Goal: Task Accomplishment & Management: Book appointment/travel/reservation

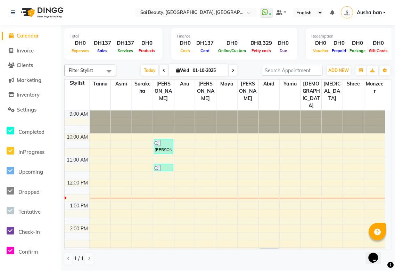
scroll to position [112, 0]
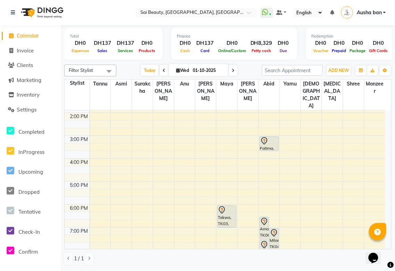
click at [233, 67] on span at bounding box center [233, 70] width 8 height 11
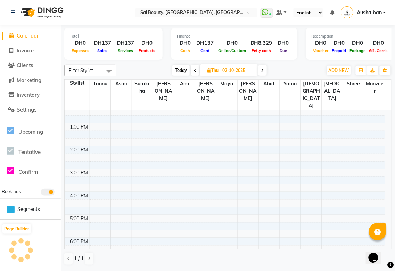
scroll to position [0, 0]
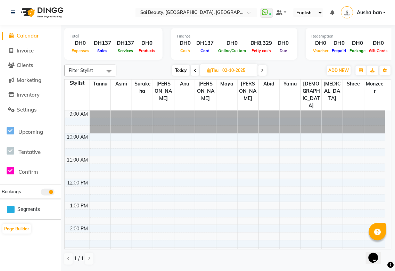
click at [177, 70] on span "Today" at bounding box center [180, 70] width 17 height 11
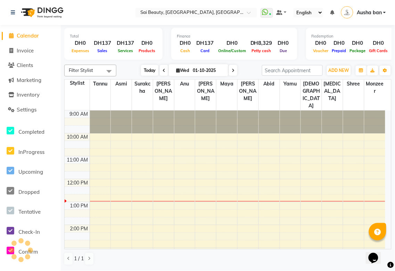
scroll to position [69, 0]
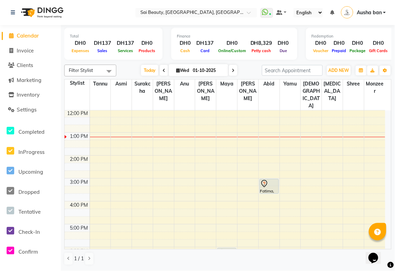
click at [231, 70] on icon at bounding box center [232, 70] width 3 height 4
type input "02-10-2025"
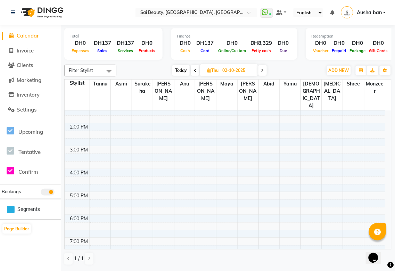
scroll to position [0, 0]
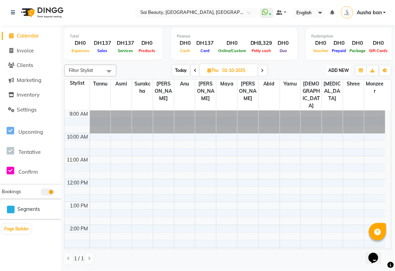
click at [346, 68] on span "ADD NEW" at bounding box center [338, 70] width 20 height 5
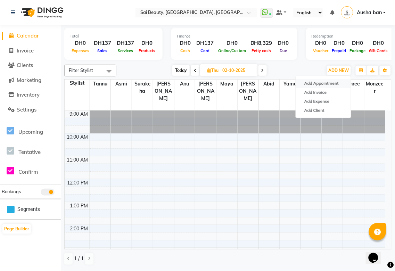
click at [332, 83] on button "Add Appointment" at bounding box center [323, 83] width 55 height 9
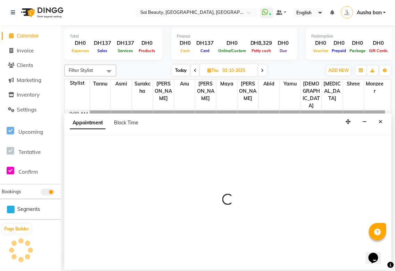
select select "600"
select select "tentative"
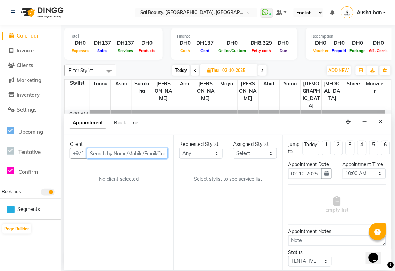
click at [115, 153] on input "text" at bounding box center [127, 153] width 81 height 11
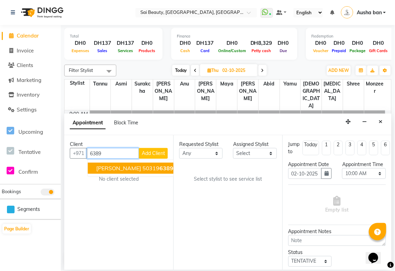
click at [160, 167] on span "6389" at bounding box center [167, 167] width 14 height 7
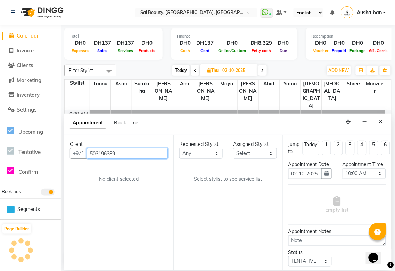
type input "503196389"
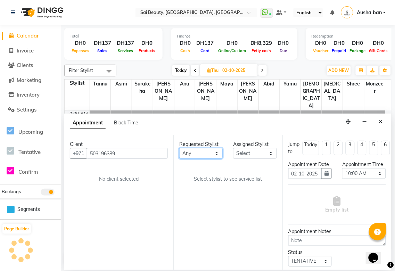
click at [211, 151] on select "Any [PERSON_NAME][MEDICAL_DATA] [PERSON_NAME] Asmi [PERSON_NAME] Gita [PERSON_N…" at bounding box center [200, 153] width 43 height 11
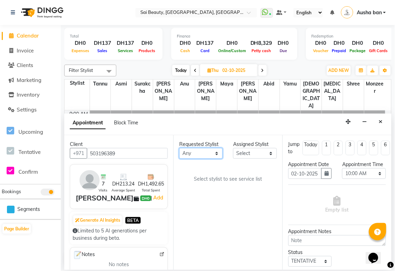
select select "43674"
click at [179, 148] on select "Any [PERSON_NAME][MEDICAL_DATA] [PERSON_NAME] Asmi [PERSON_NAME] Gita [PERSON_N…" at bounding box center [200, 153] width 43 height 11
select select "43674"
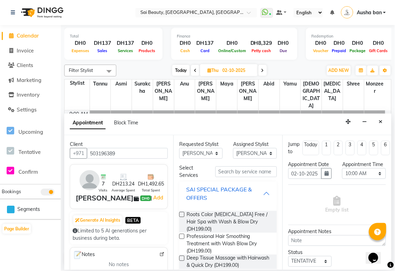
click at [255, 192] on div "SAI SPECIAL PACKAGE & OFFERS" at bounding box center [224, 193] width 77 height 17
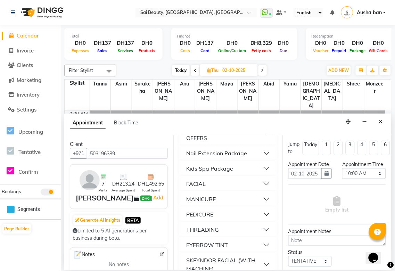
scroll to position [78, 0]
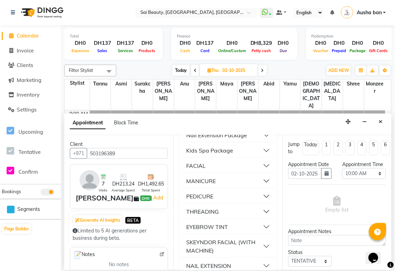
click at [257, 178] on button "MANICURE" at bounding box center [228, 181] width 92 height 12
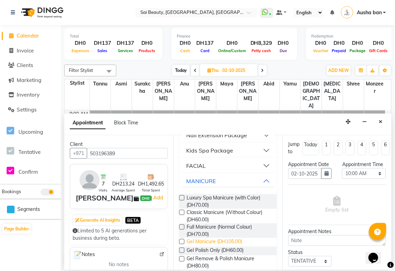
click at [230, 240] on span "Gel Manicure (DH105.00)" at bounding box center [214, 242] width 56 height 9
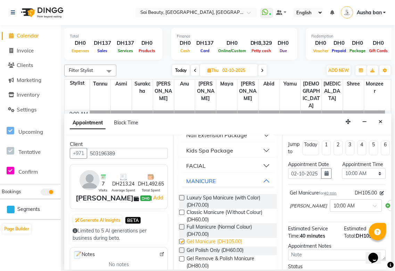
checkbox input "false"
click at [375, 179] on select "Select 10:00 AM 10:05 AM 10:10 AM 10:15 AM 10:20 AM 10:25 AM 10:30 AM 10:35 AM …" at bounding box center [363, 173] width 43 height 11
select select "870"
click at [342, 175] on select "Select 10:00 AM 10:05 AM 10:10 AM 10:15 AM 10:20 AM 10:25 AM 10:30 AM 10:35 AM …" at bounding box center [363, 173] width 43 height 11
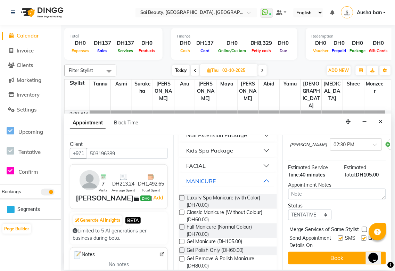
click at [362, 227] on label at bounding box center [364, 229] width 5 height 5
click at [362, 228] on input "checkbox" at bounding box center [364, 230] width 5 height 5
checkbox input "true"
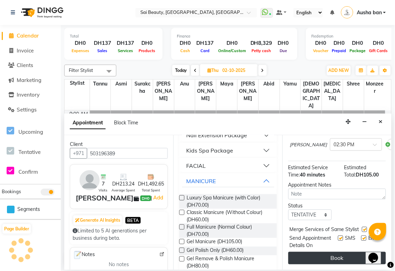
click at [346, 252] on button "Book" at bounding box center [337, 258] width 98 height 12
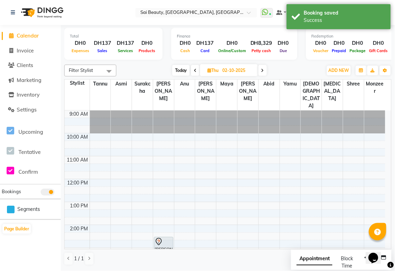
click at [317, 259] on span "Appointment" at bounding box center [314, 259] width 36 height 12
select select "tentative"
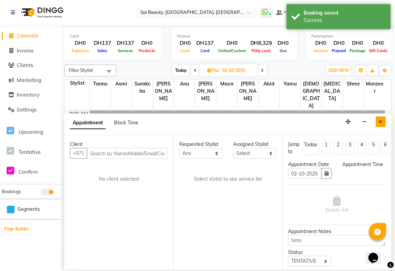
click at [380, 122] on icon "Close" at bounding box center [381, 121] width 4 height 5
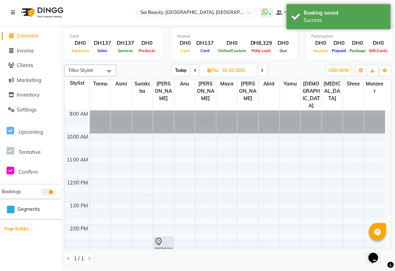
click at [184, 66] on span "Today" at bounding box center [180, 70] width 17 height 11
type input "01-10-2025"
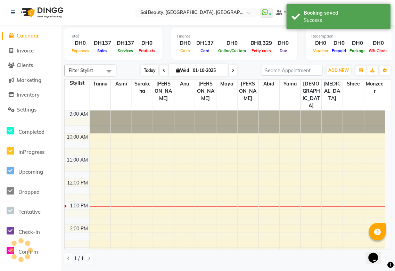
scroll to position [92, 0]
